Goal: Task Accomplishment & Management: Manage account settings

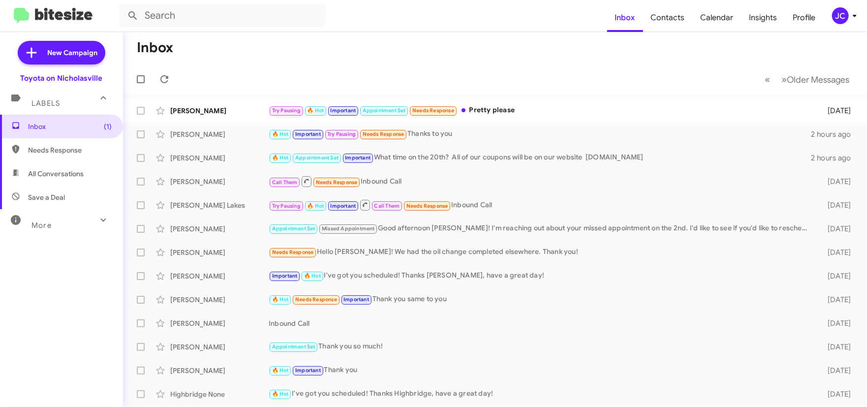
click at [839, 12] on div "JC" at bounding box center [840, 15] width 17 height 17
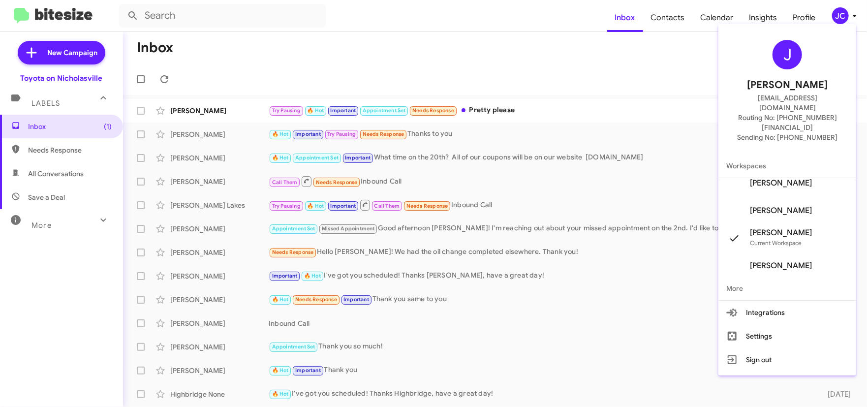
scroll to position [11, 0]
click at [796, 203] on span "[PERSON_NAME]" at bounding box center [781, 208] width 62 height 10
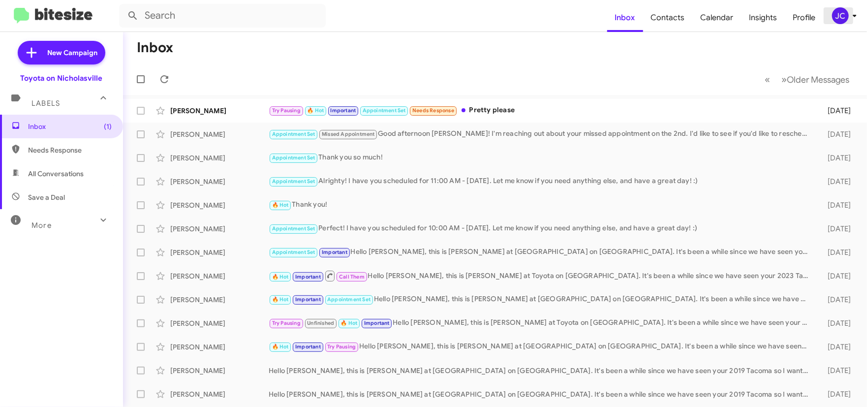
click at [852, 17] on icon at bounding box center [855, 16] width 12 height 12
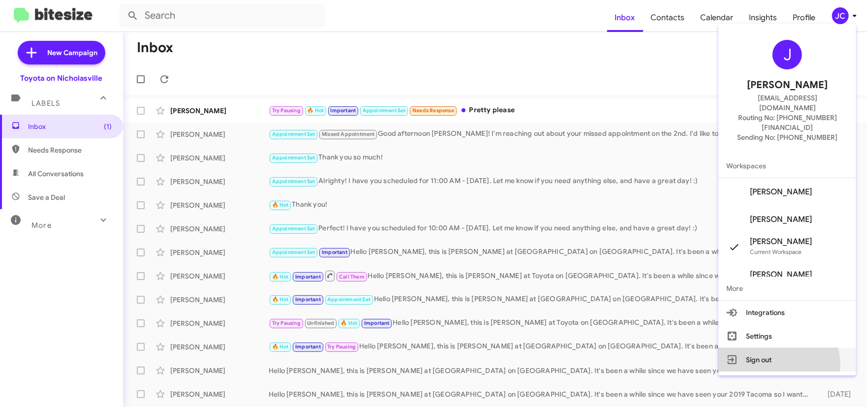
click at [784, 348] on button "Sign out" at bounding box center [787, 360] width 138 height 24
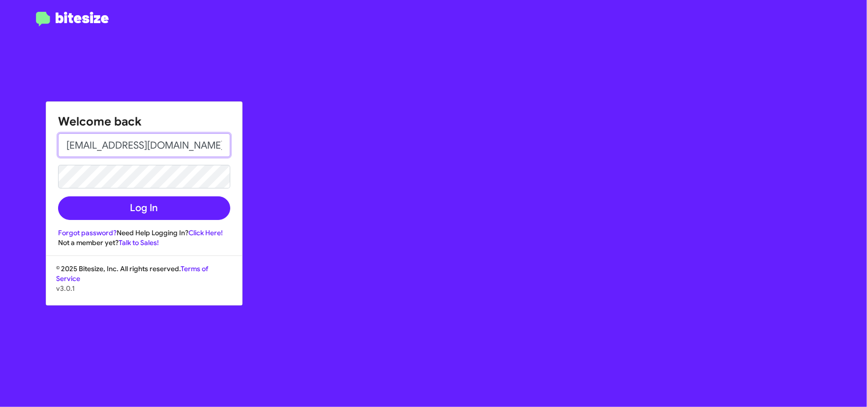
click at [181, 155] on input "[EMAIL_ADDRESS][DOMAIN_NAME]" at bounding box center [144, 145] width 172 height 24
type input "[EMAIL_ADDRESS][DOMAIN_NAME]"
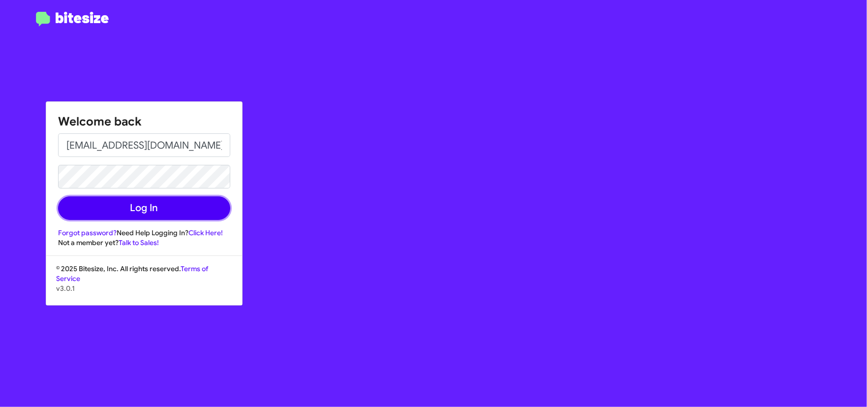
click at [181, 217] on button "Log In" at bounding box center [144, 208] width 172 height 24
